Goal: Information Seeking & Learning: Learn about a topic

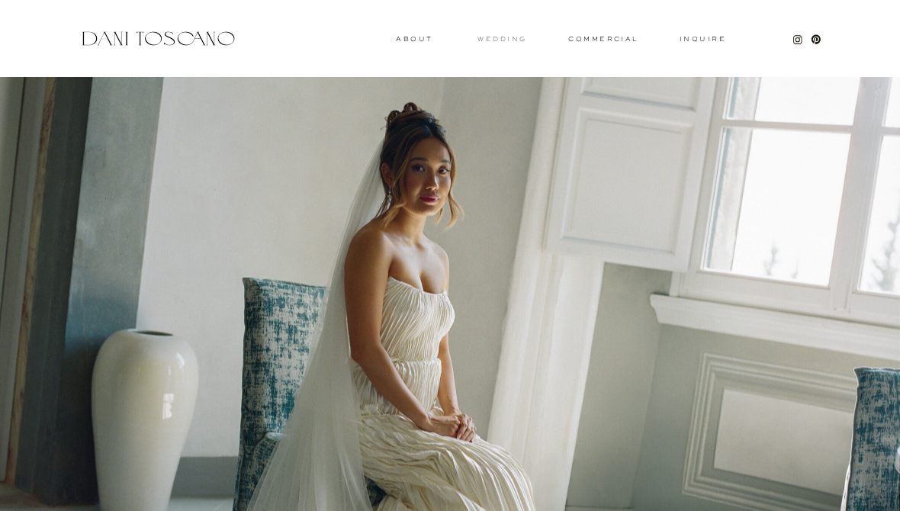
click at [506, 36] on h3 "wedding" at bounding box center [502, 38] width 49 height 5
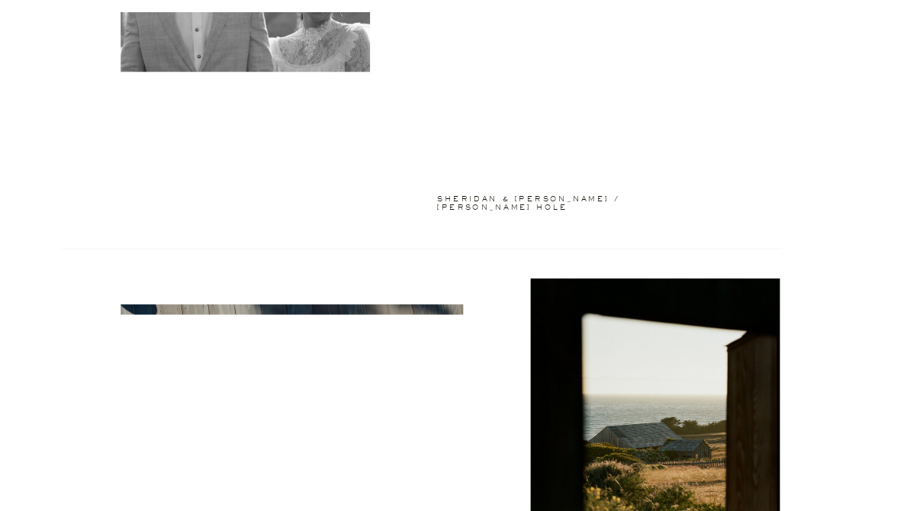
scroll to position [967, 0]
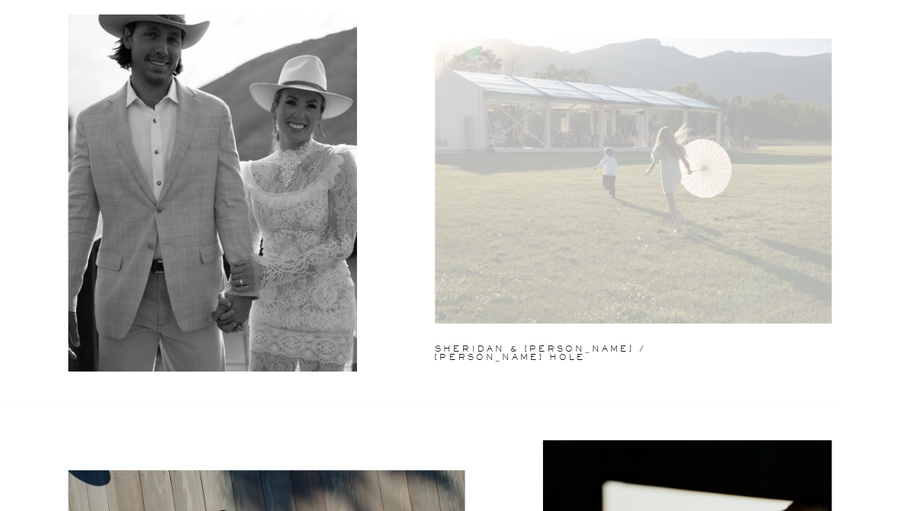
click at [748, 226] on div at bounding box center [633, 180] width 397 height 285
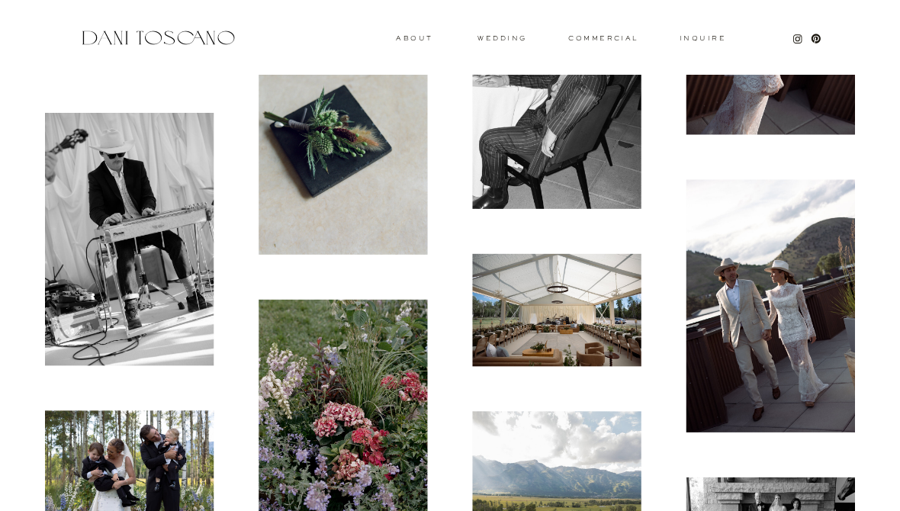
scroll to position [9103, 0]
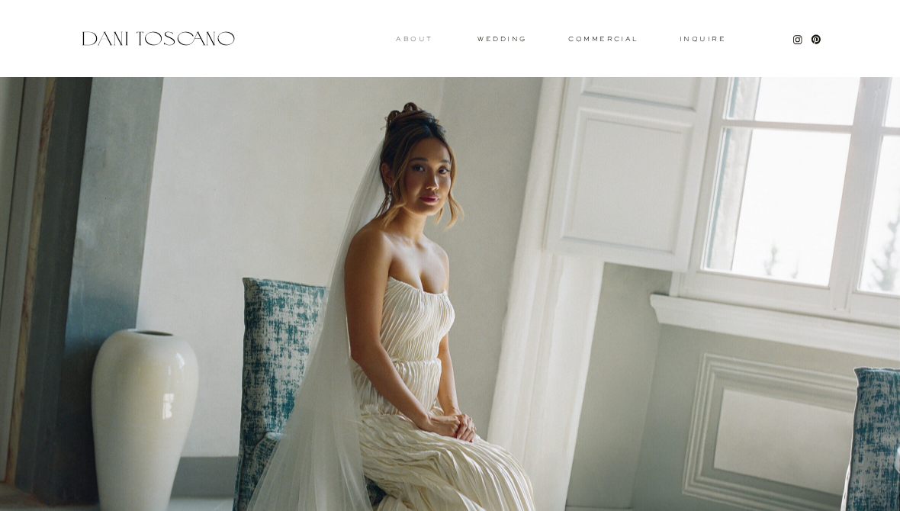
click at [429, 37] on h3 "About" at bounding box center [412, 38] width 33 height 5
click at [417, 36] on h3 "About" at bounding box center [412, 38] width 33 height 5
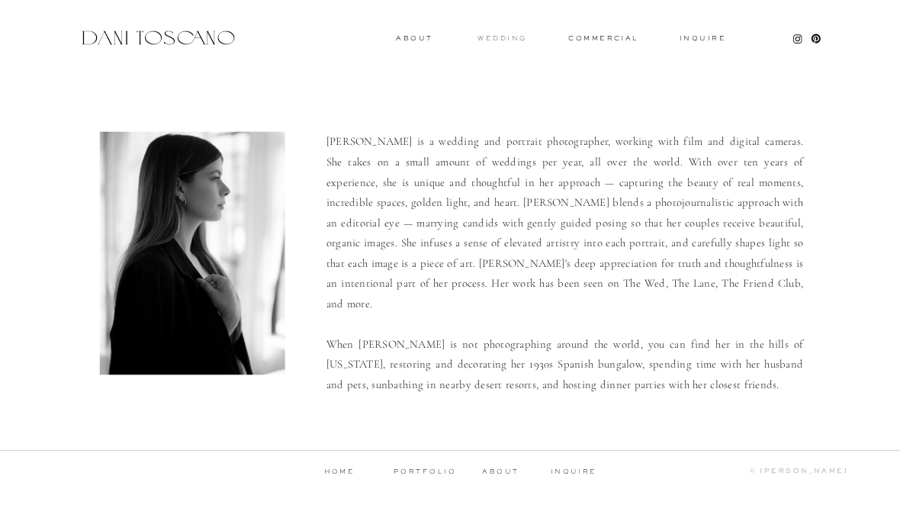
click at [507, 37] on h3 "wedding" at bounding box center [502, 37] width 49 height 5
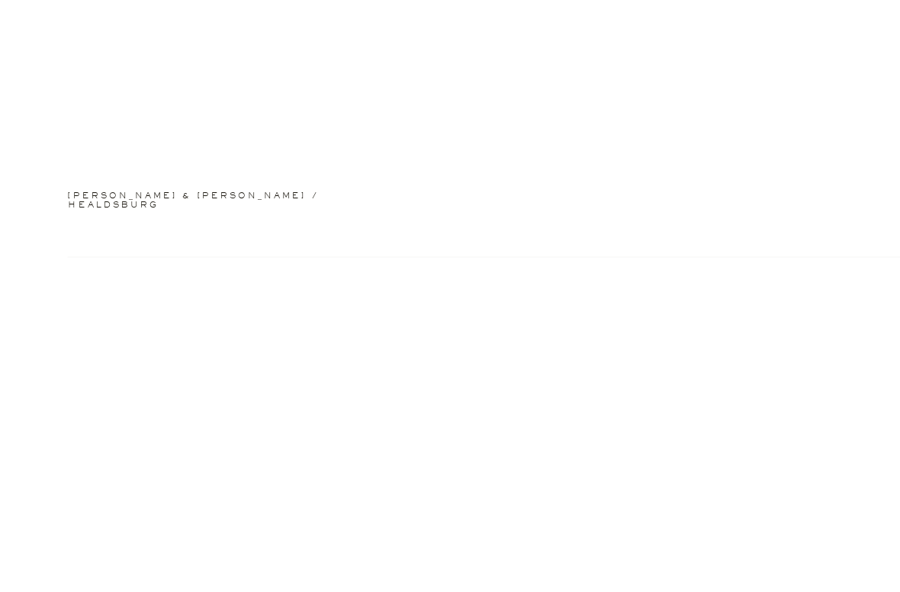
scroll to position [2557, 0]
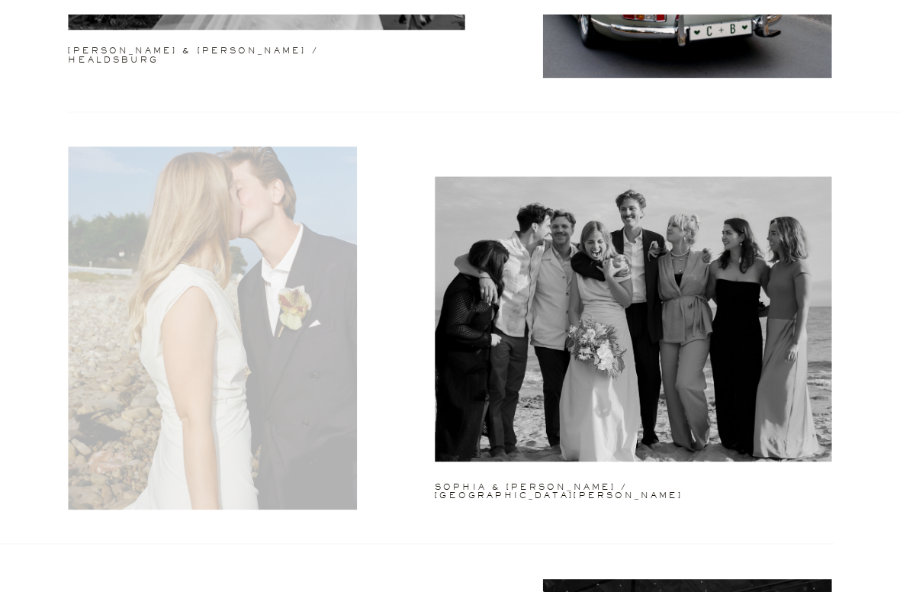
click at [146, 473] on div at bounding box center [212, 327] width 289 height 363
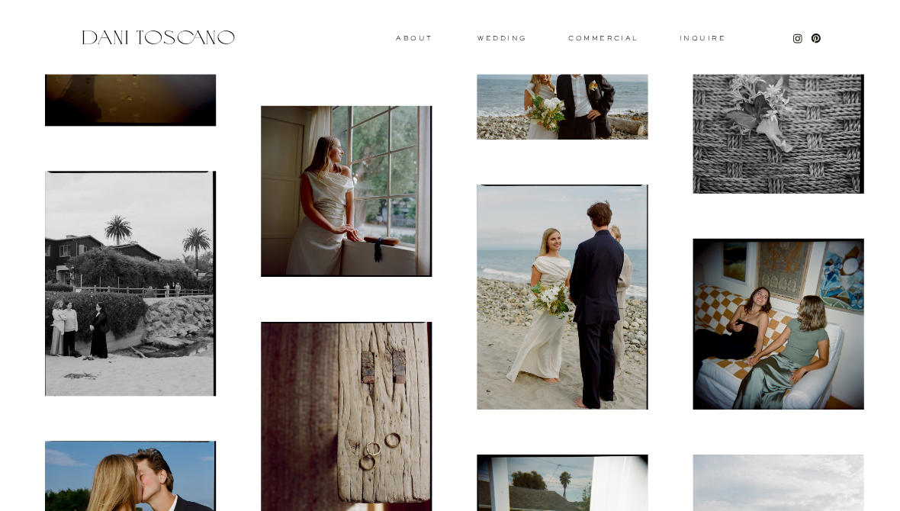
scroll to position [2186, 0]
